Goal: Transaction & Acquisition: Purchase product/service

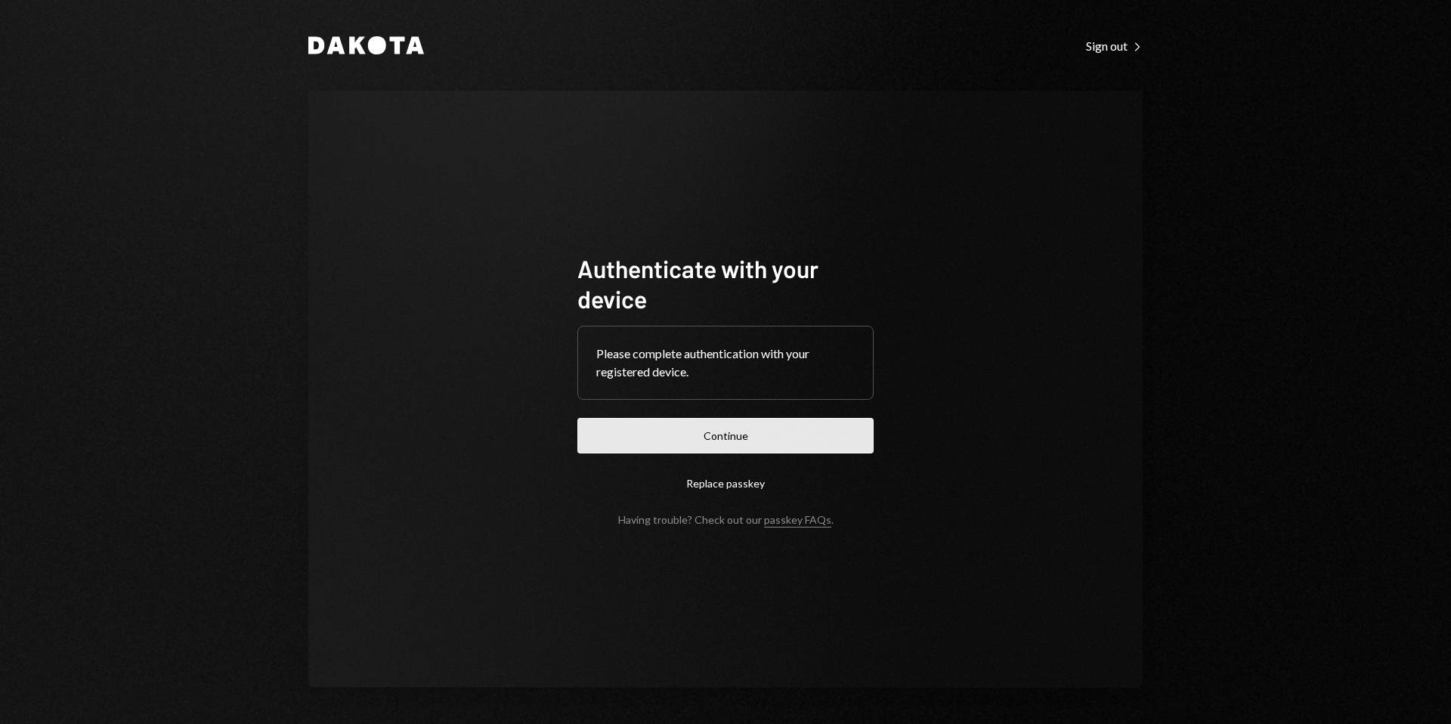
click at [738, 440] on button "Continue" at bounding box center [725, 436] width 296 height 36
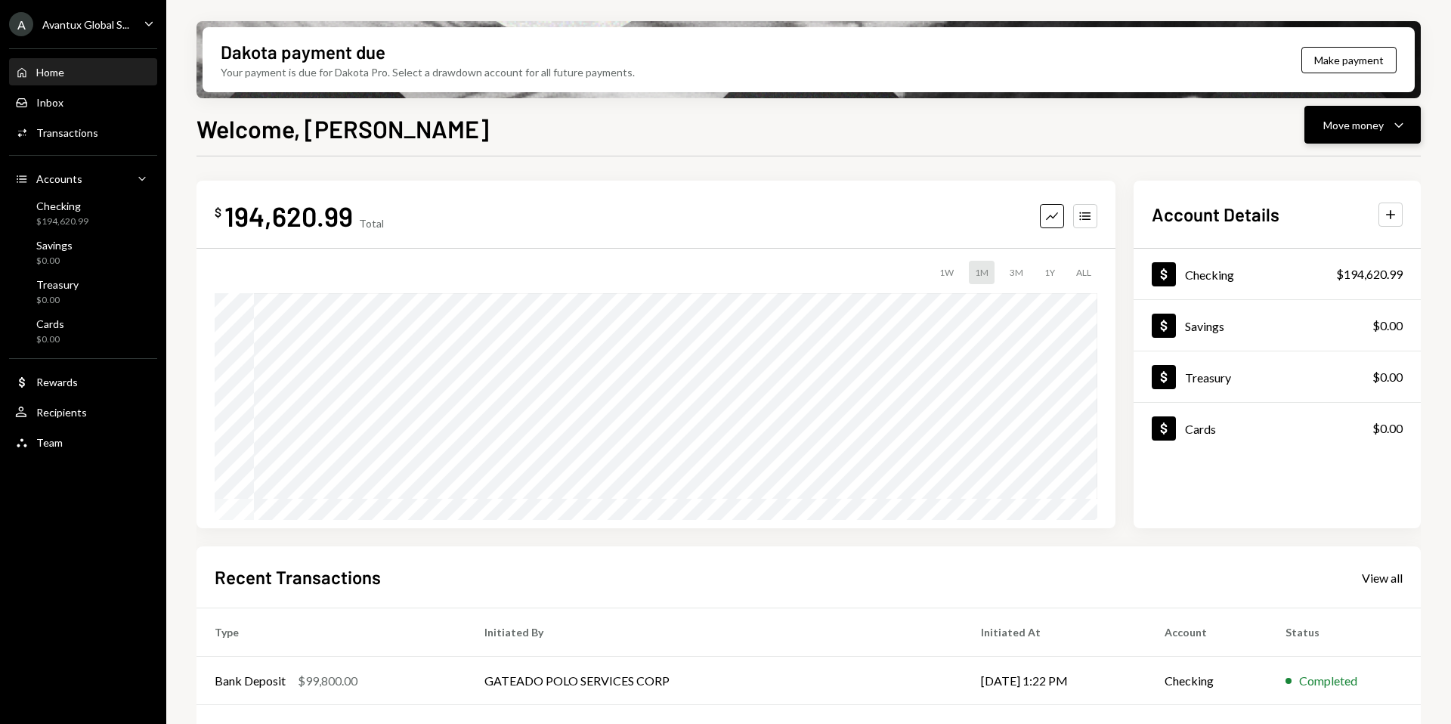
click at [1353, 131] on div "Move money" at bounding box center [1353, 125] width 60 height 16
click at [1309, 173] on div "Send" at bounding box center [1350, 170] width 110 height 16
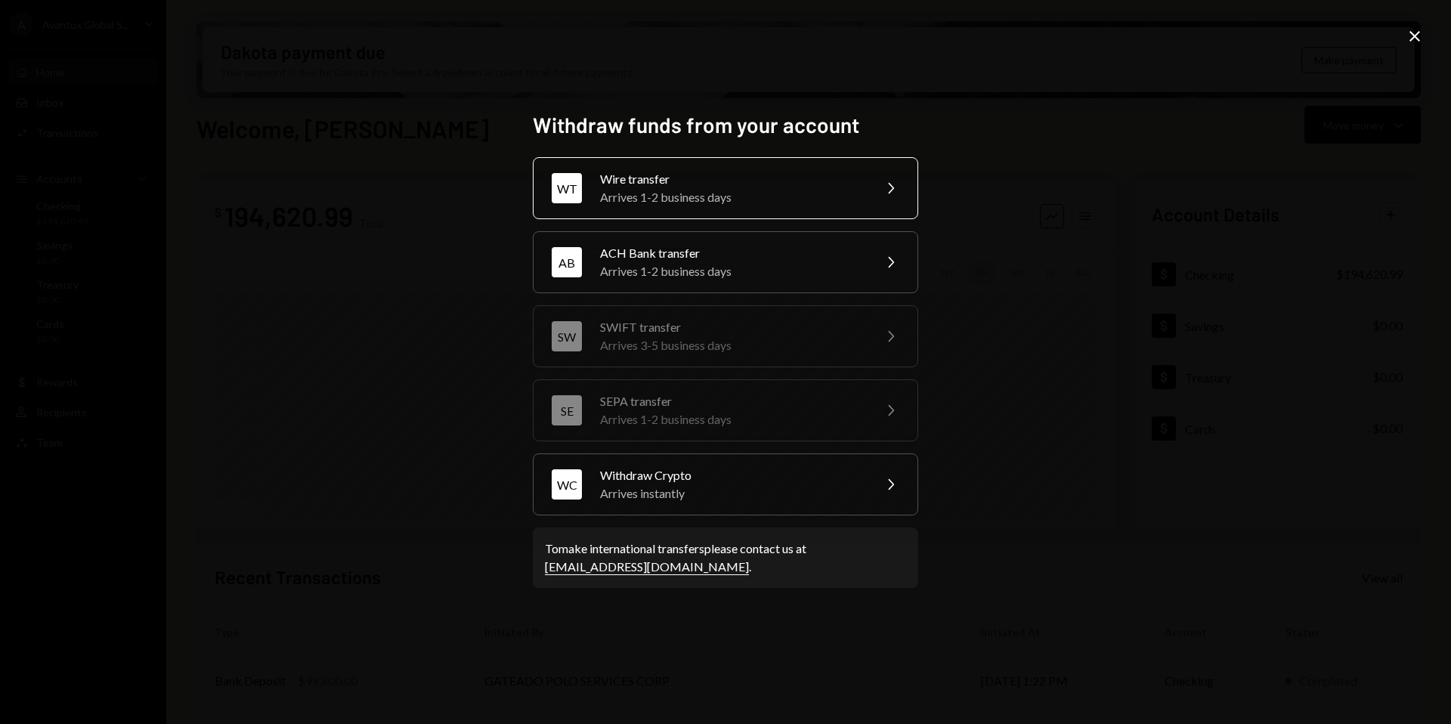
click at [716, 192] on div "Arrives 1-2 business days" at bounding box center [731, 197] width 263 height 18
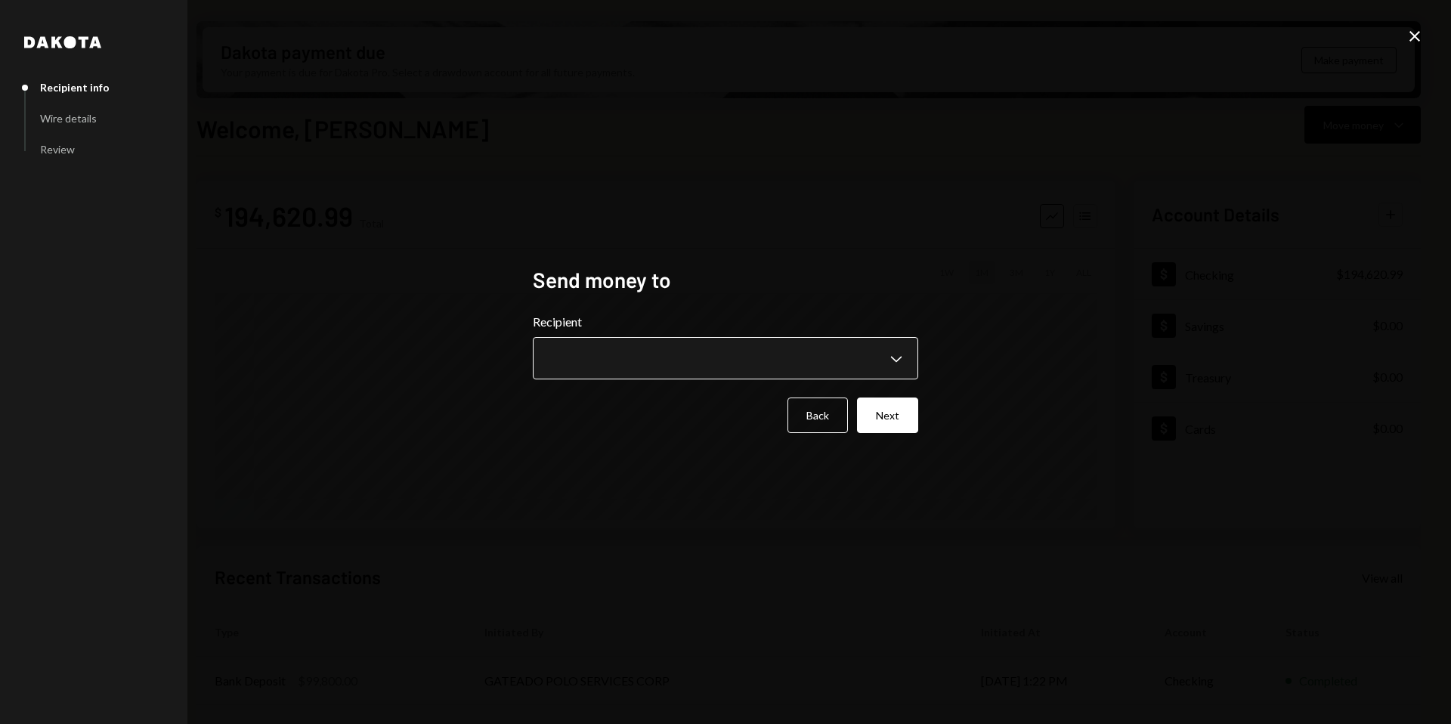
click at [657, 357] on body "A Avantux Global S... Caret Down Home Home Inbox Inbox Activities Transactions …" at bounding box center [725, 362] width 1451 height 724
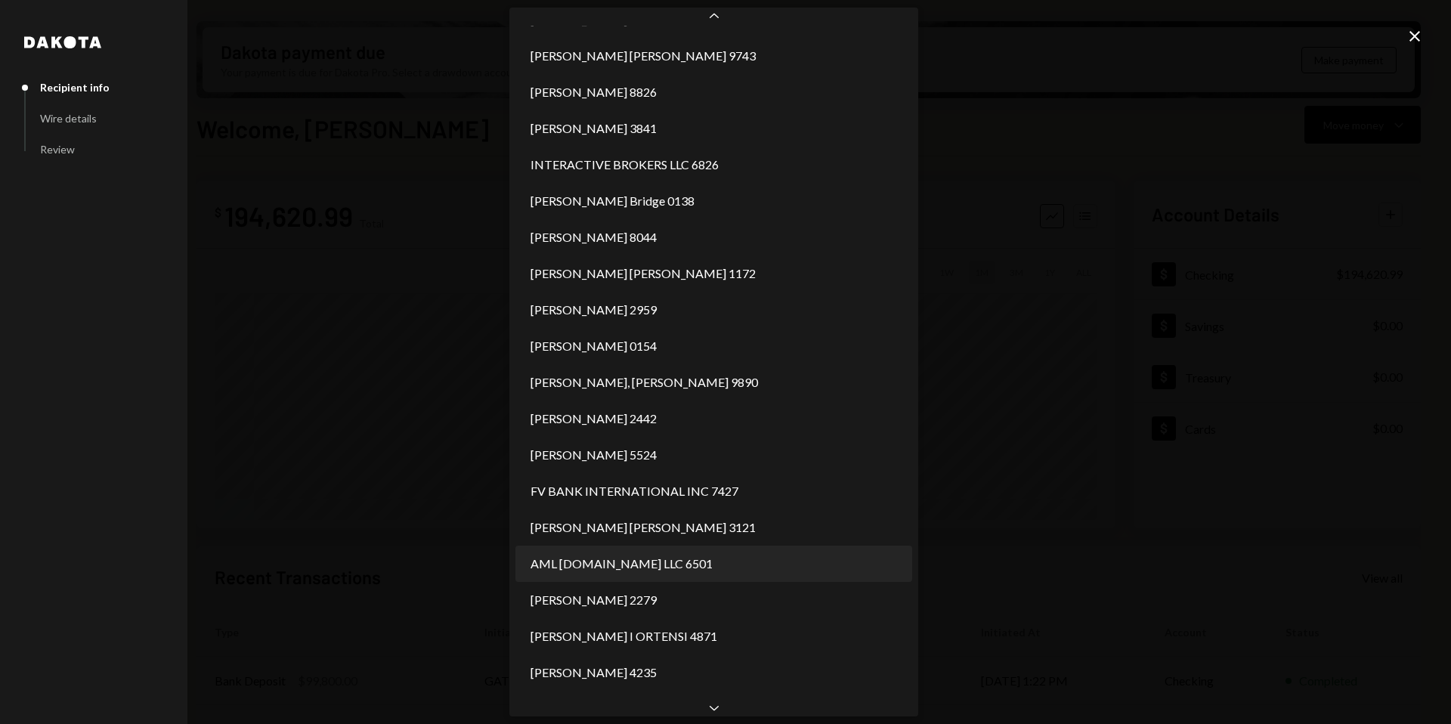
scroll to position [828, 0]
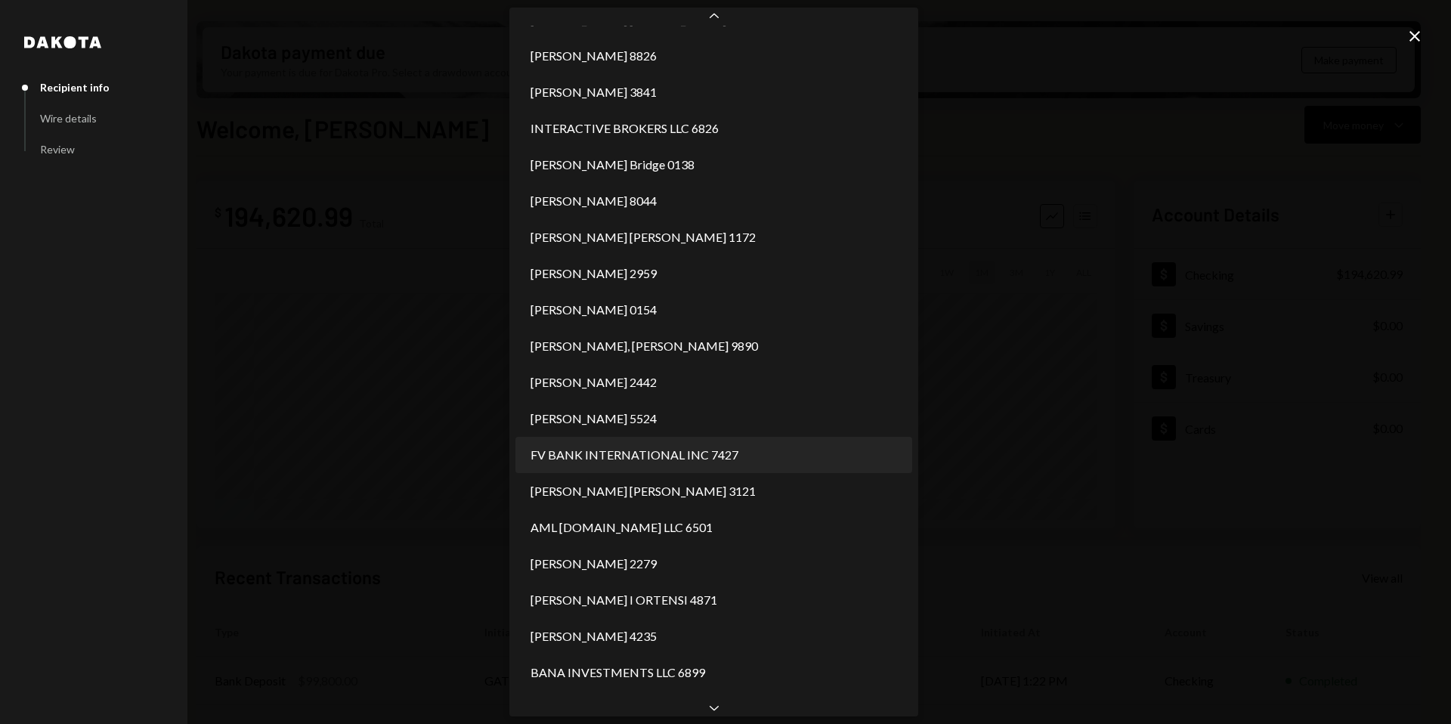
select select "**********"
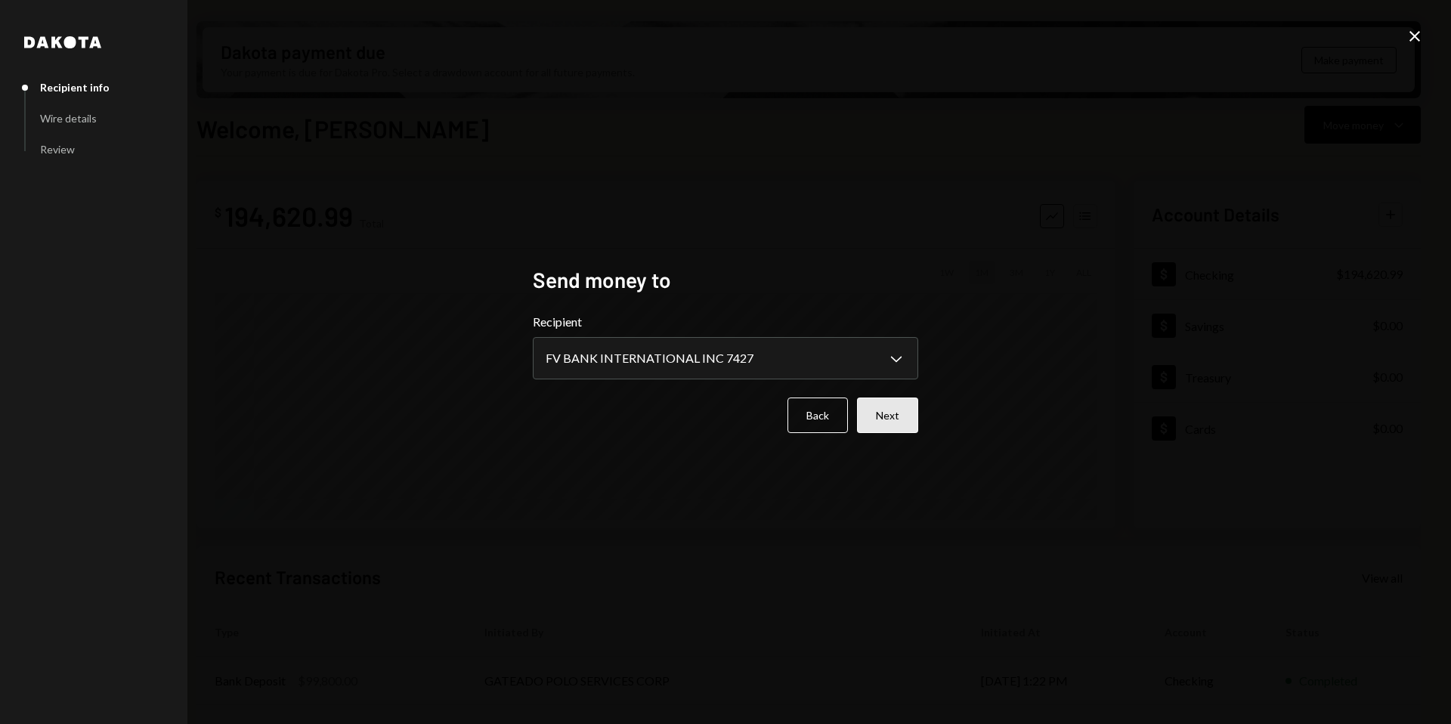
click at [879, 416] on button "Next" at bounding box center [887, 415] width 61 height 36
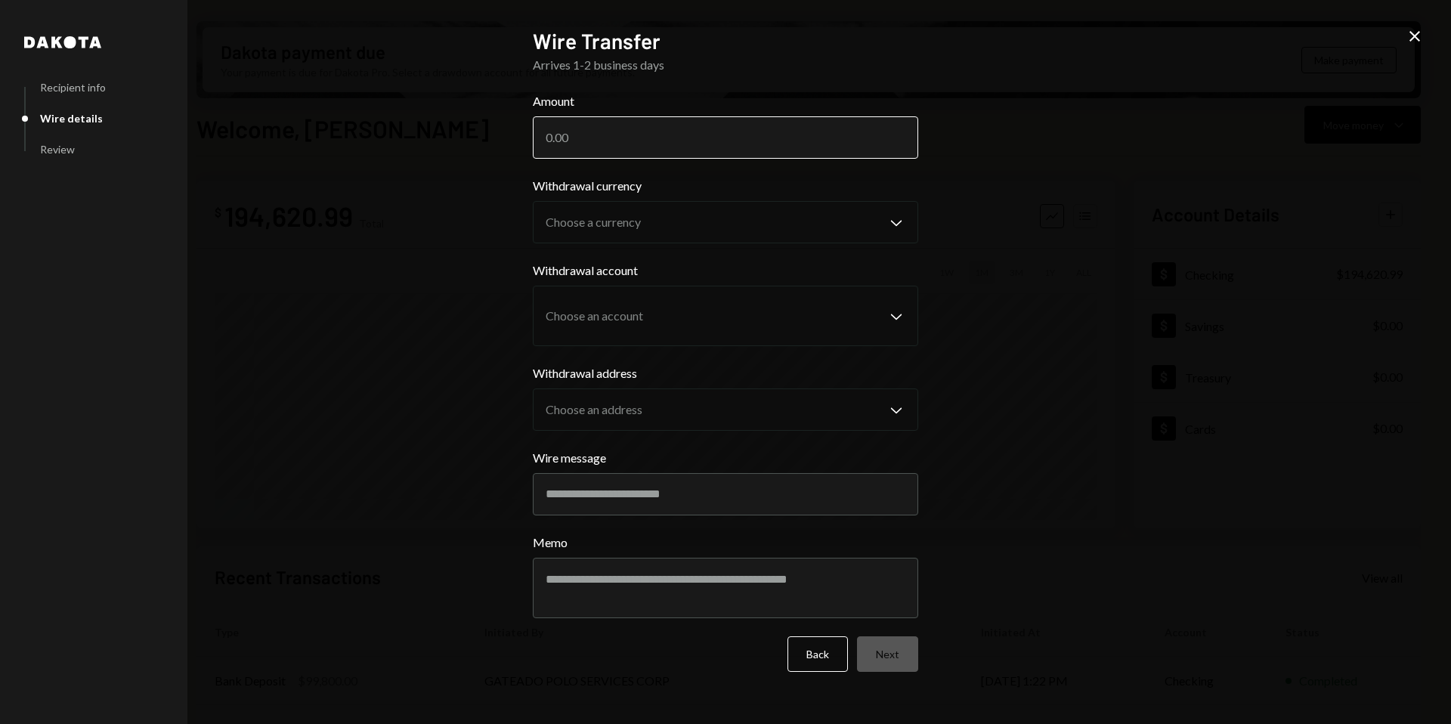
click at [623, 131] on input "Amount" at bounding box center [725, 137] width 385 height 42
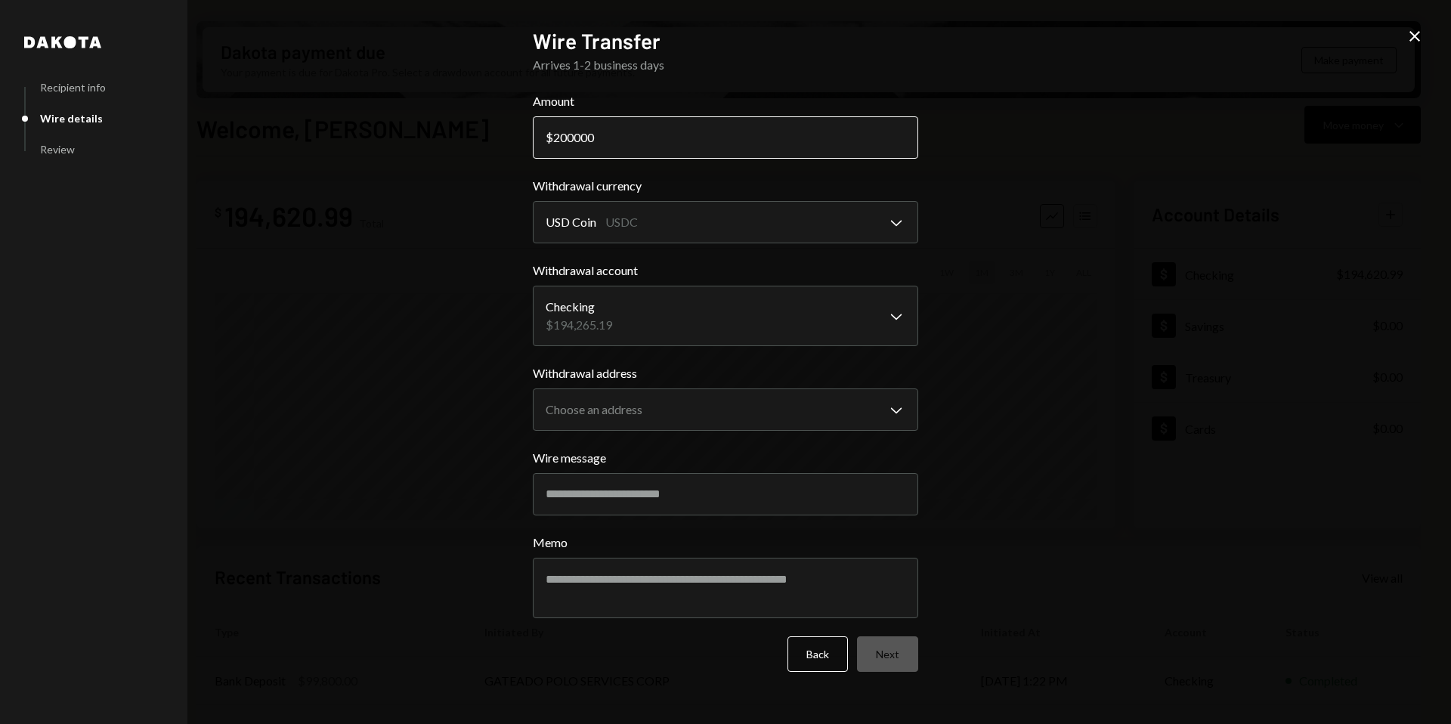
drag, startPoint x: 572, startPoint y: 138, endPoint x: 604, endPoint y: 144, distance: 32.3
click at [604, 144] on input "200000" at bounding box center [725, 137] width 385 height 42
click at [663, 139] on input "200000" at bounding box center [725, 137] width 385 height 42
drag, startPoint x: 617, startPoint y: 145, endPoint x: 447, endPoint y: 145, distance: 169.2
click at [447, 145] on div "**********" at bounding box center [725, 362] width 1451 height 724
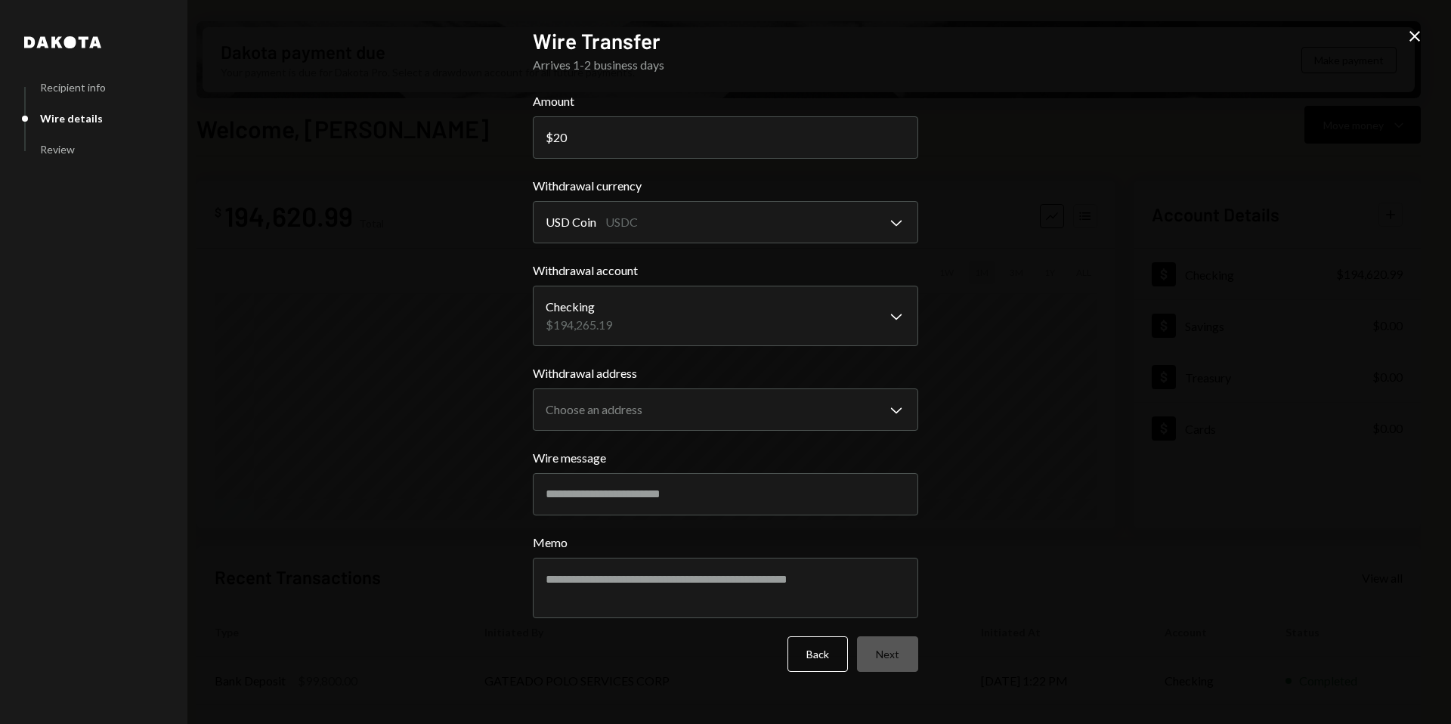
type input "2"
type input "194000"
click at [703, 413] on body "A Avantux Global S... Caret Down Home Home Inbox Inbox Activities Transactions …" at bounding box center [725, 362] width 1451 height 724
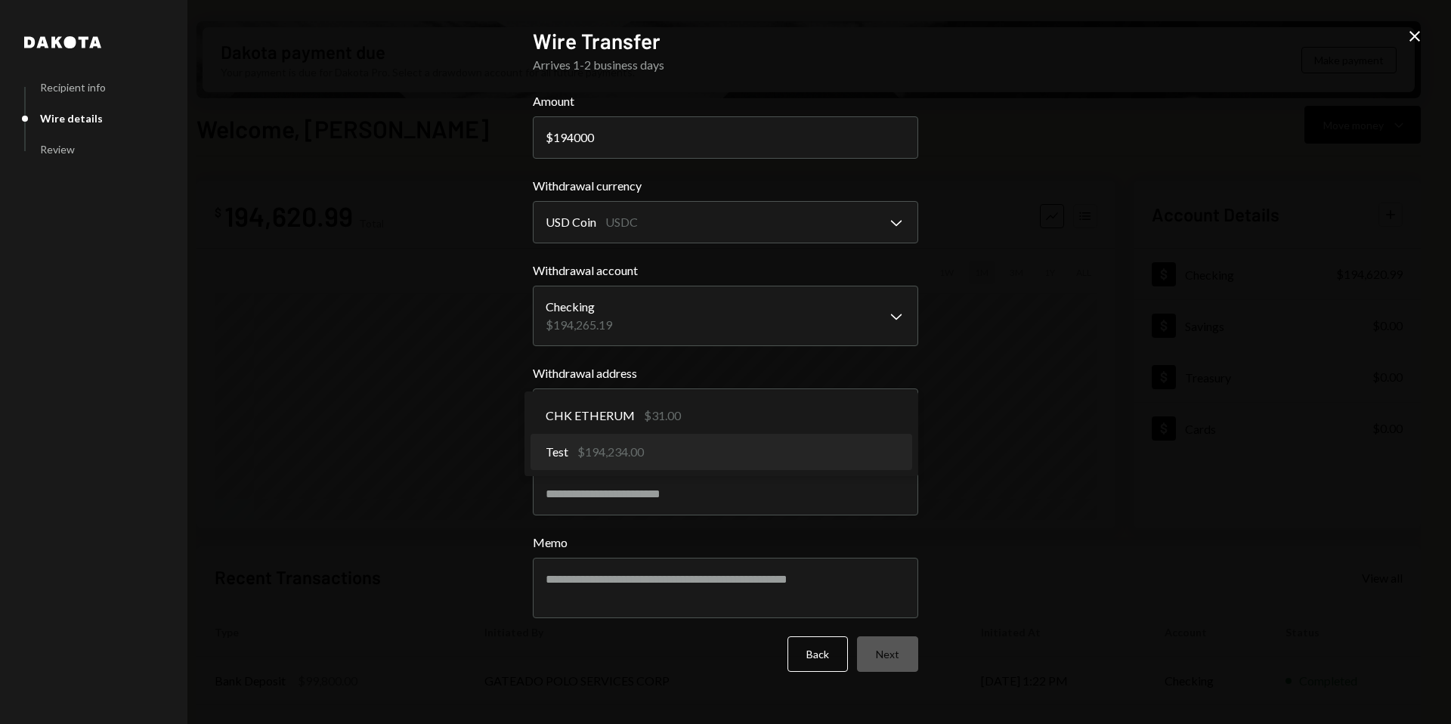
select select "**********"
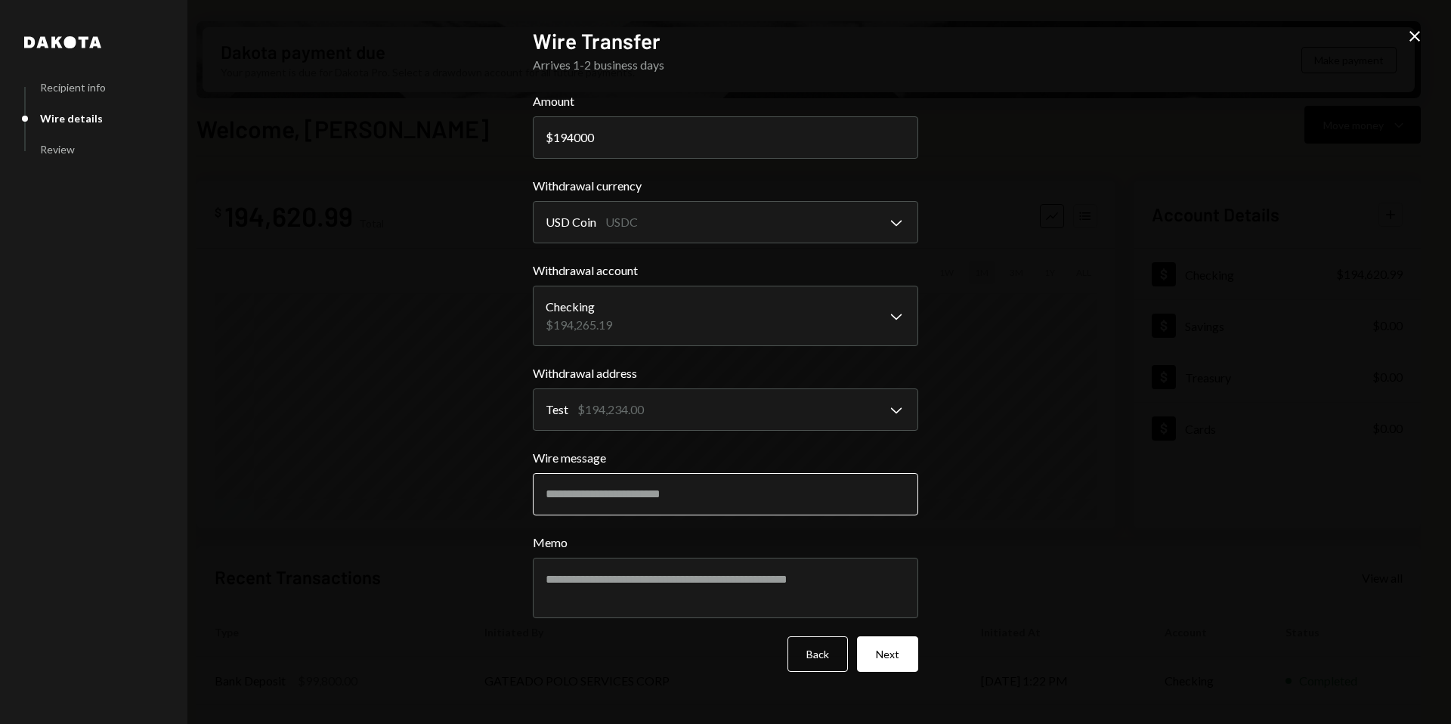
click at [622, 497] on input "Wire message" at bounding box center [725, 494] width 385 height 42
paste input "**********"
type input "**********"
click at [891, 657] on button "Next" at bounding box center [887, 654] width 61 height 36
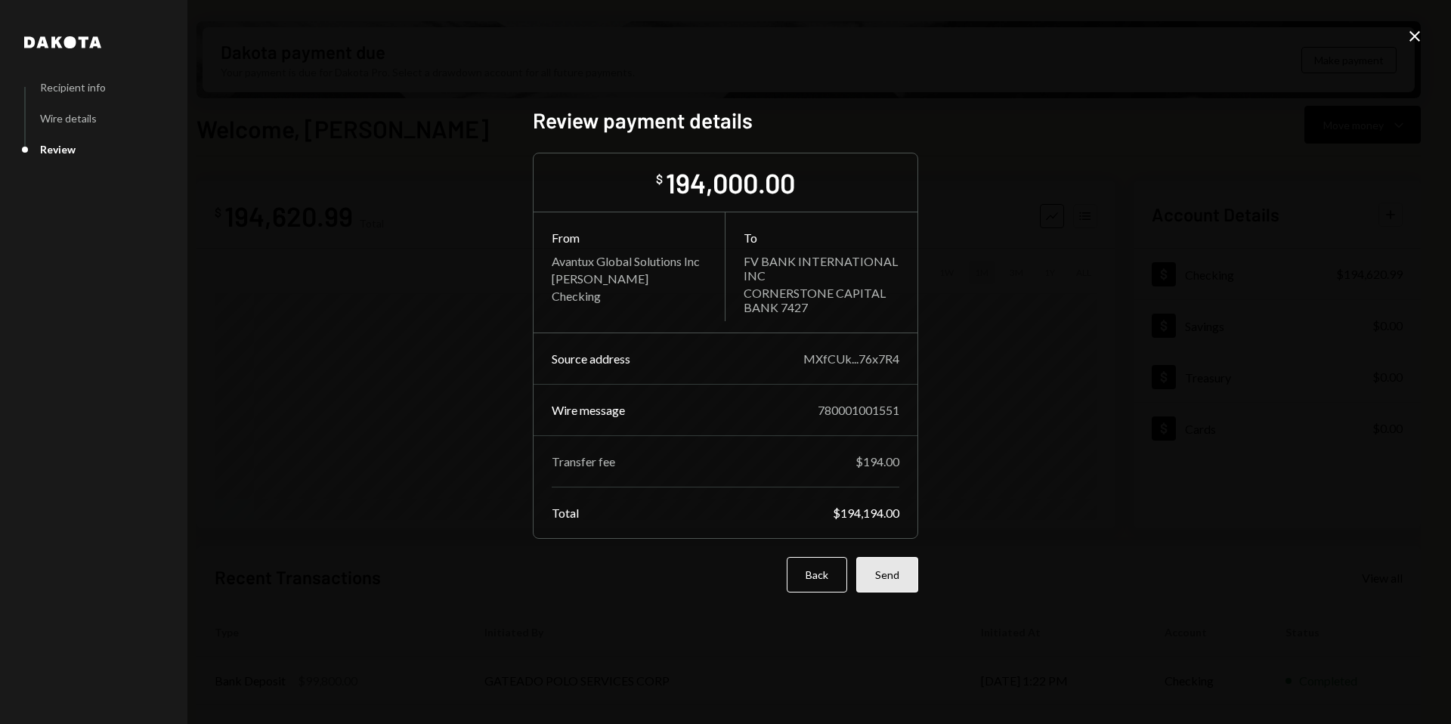
click at [889, 573] on button "Send" at bounding box center [887, 575] width 62 height 36
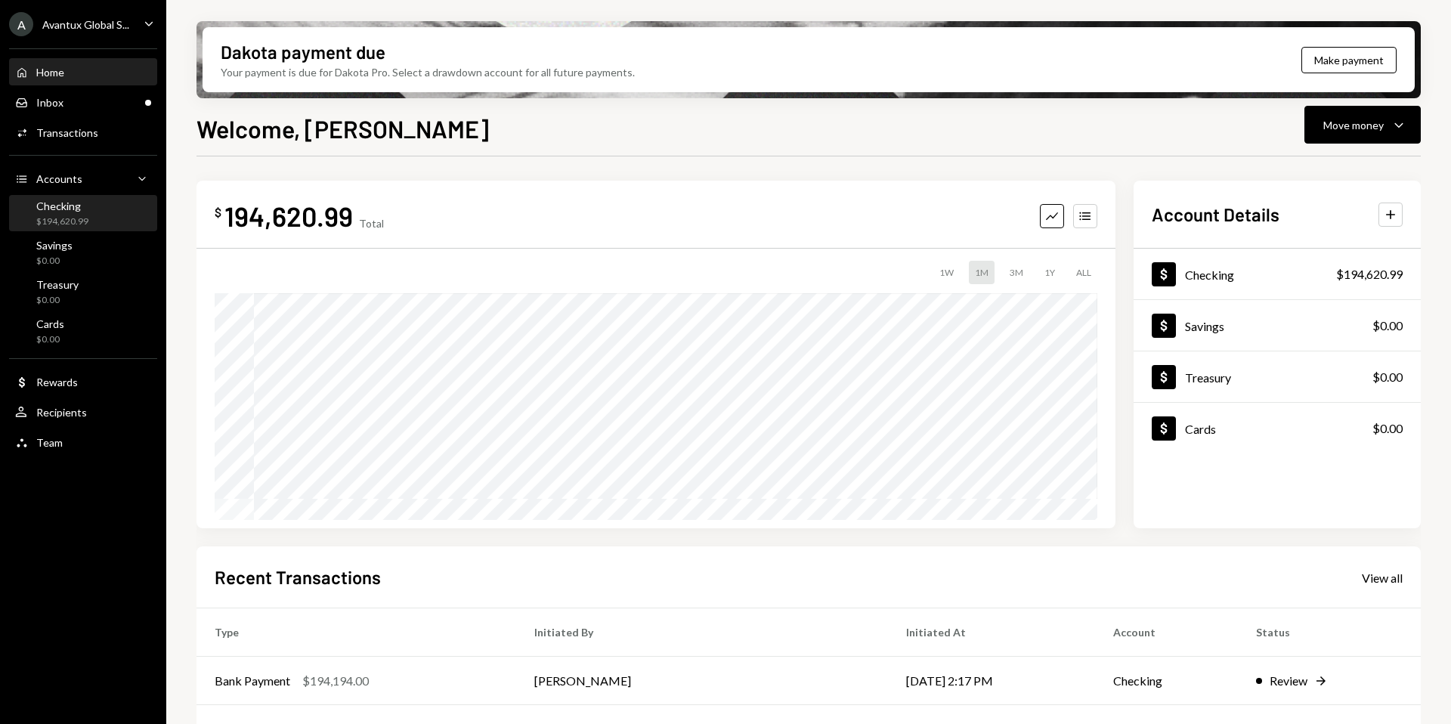
click at [88, 230] on div "Checking $194,620.99" at bounding box center [83, 213] width 136 height 35
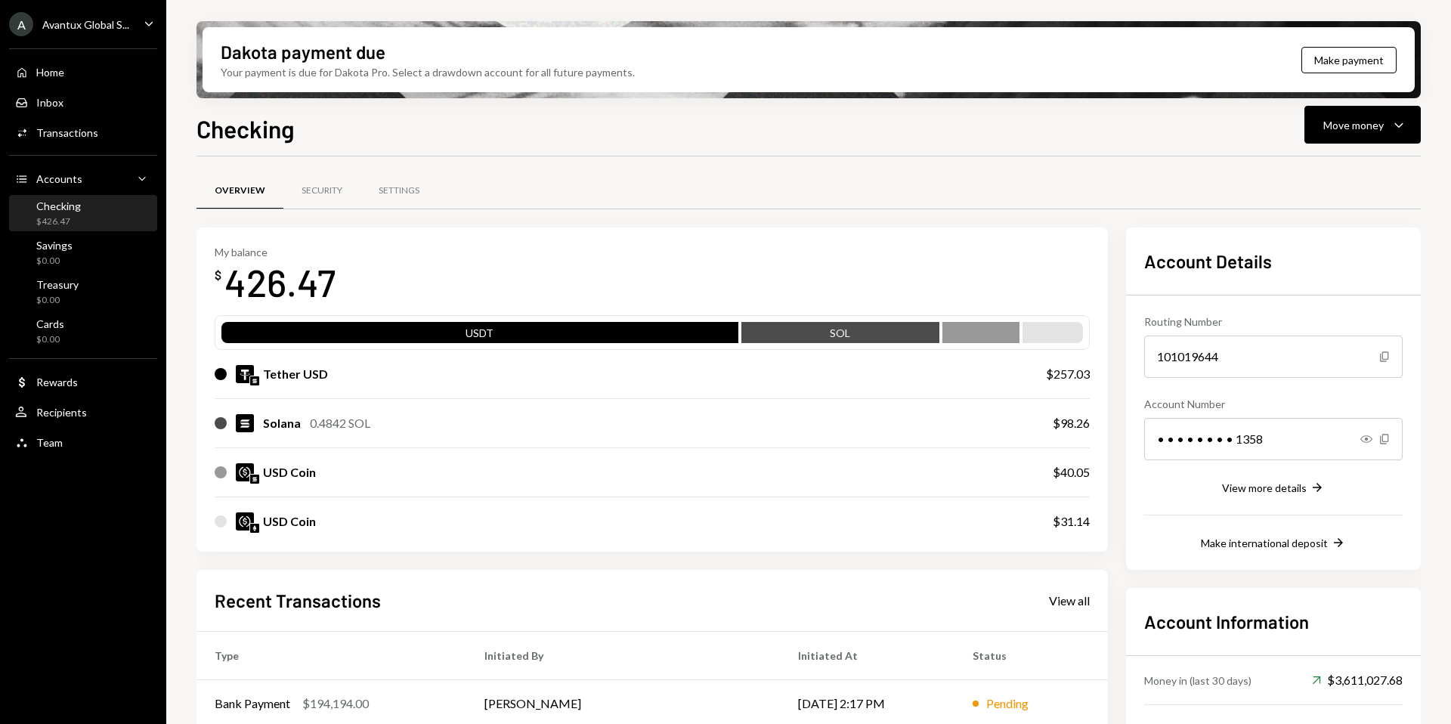
click at [81, 34] on div "A Avantux Global S..." at bounding box center [69, 24] width 120 height 24
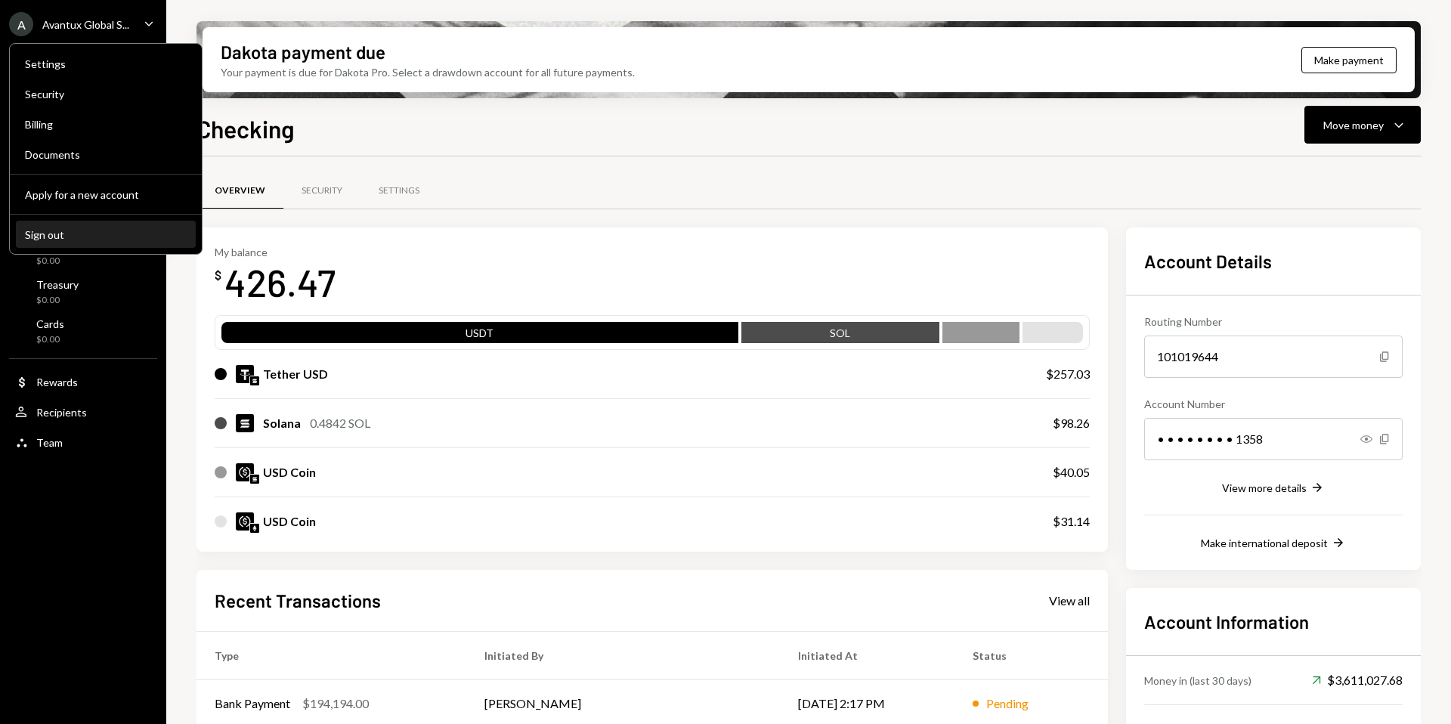
click at [77, 237] on div "Sign out" at bounding box center [106, 234] width 162 height 13
